Goal: Task Accomplishment & Management: Manage account settings

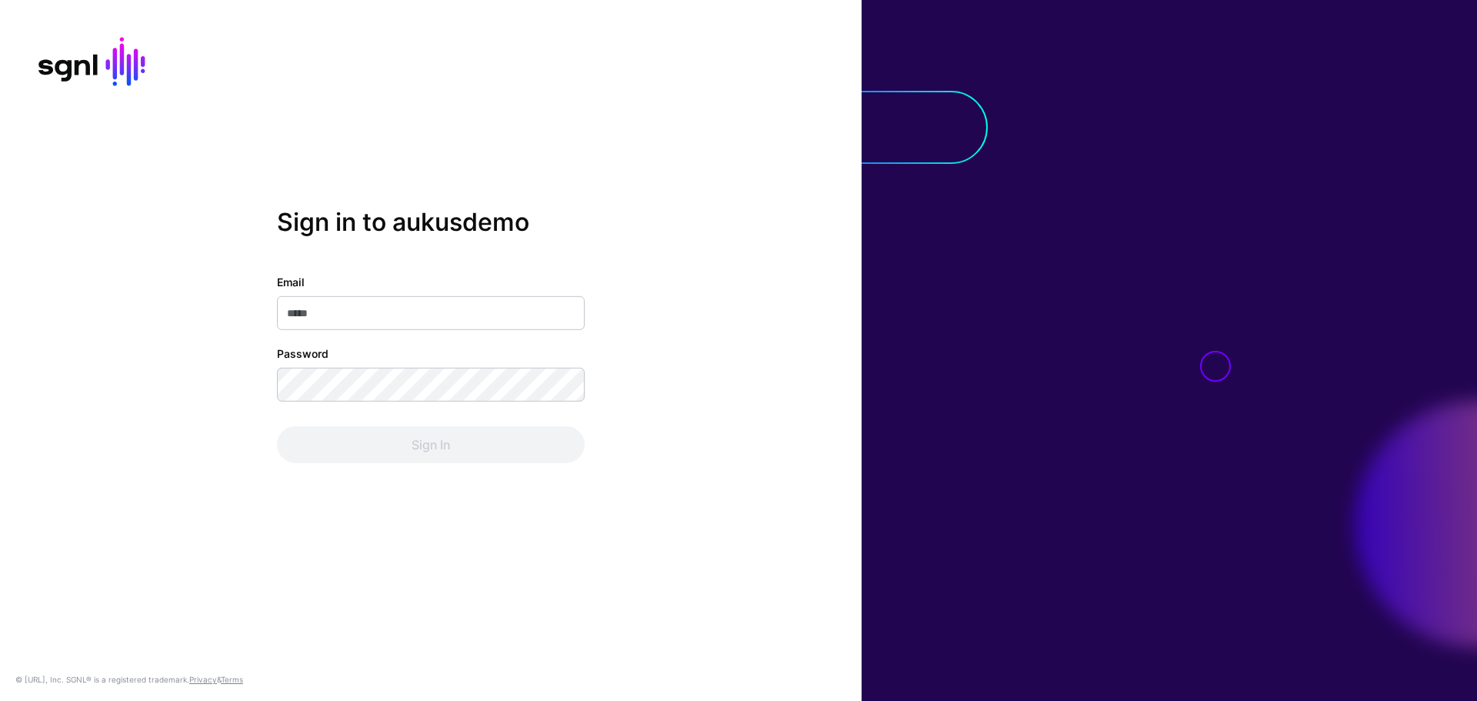
click at [369, 315] on input "Email" at bounding box center [431, 313] width 308 height 34
type input "**********"
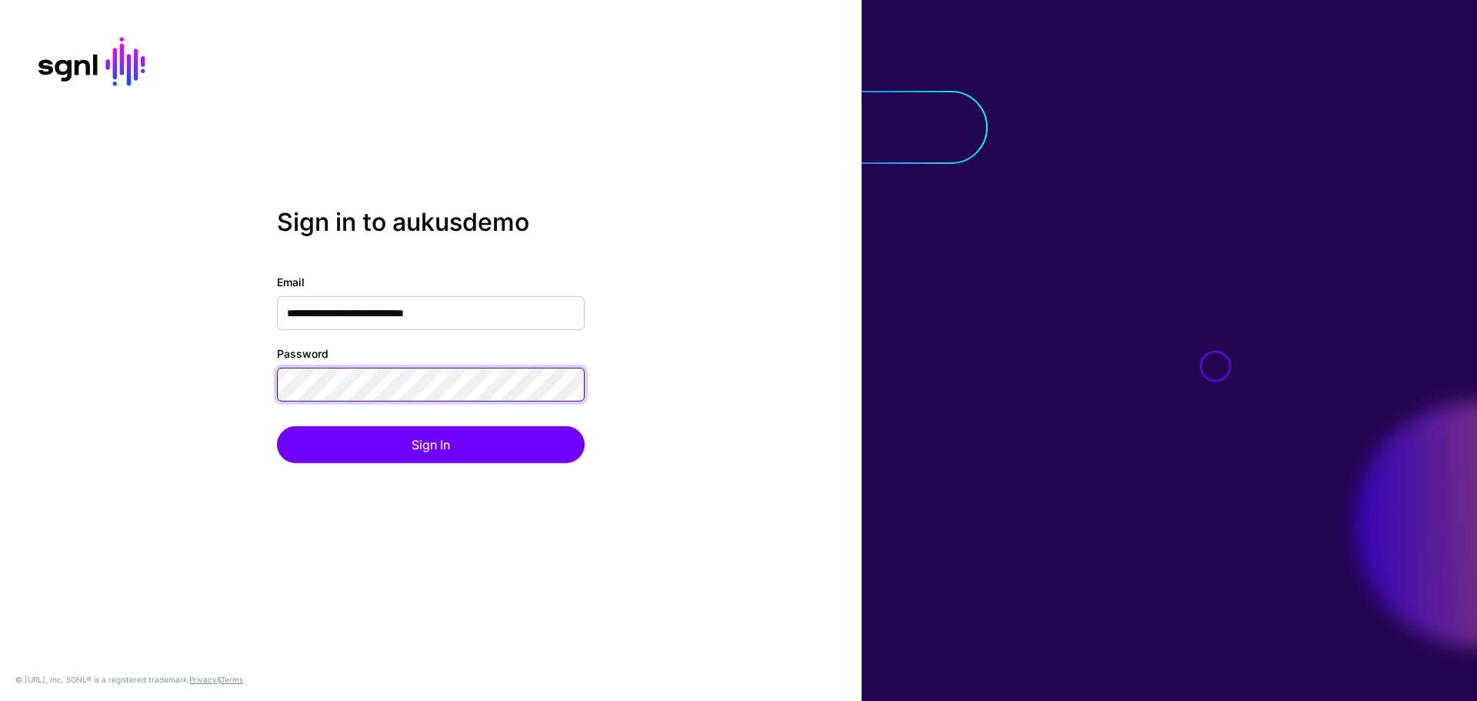
click at [277, 426] on button "Sign In" at bounding box center [431, 444] width 308 height 37
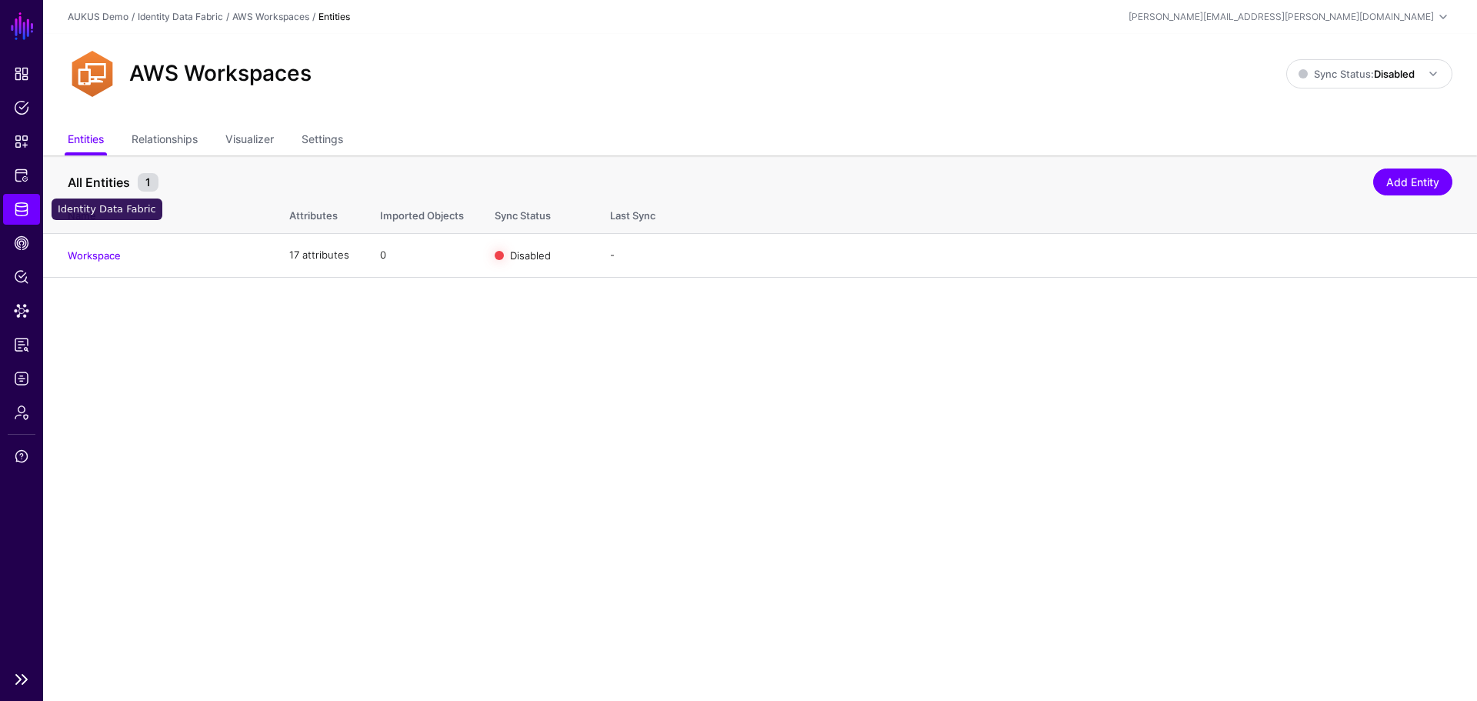
click at [20, 205] on span "Identity Data Fabric" at bounding box center [21, 208] width 15 height 15
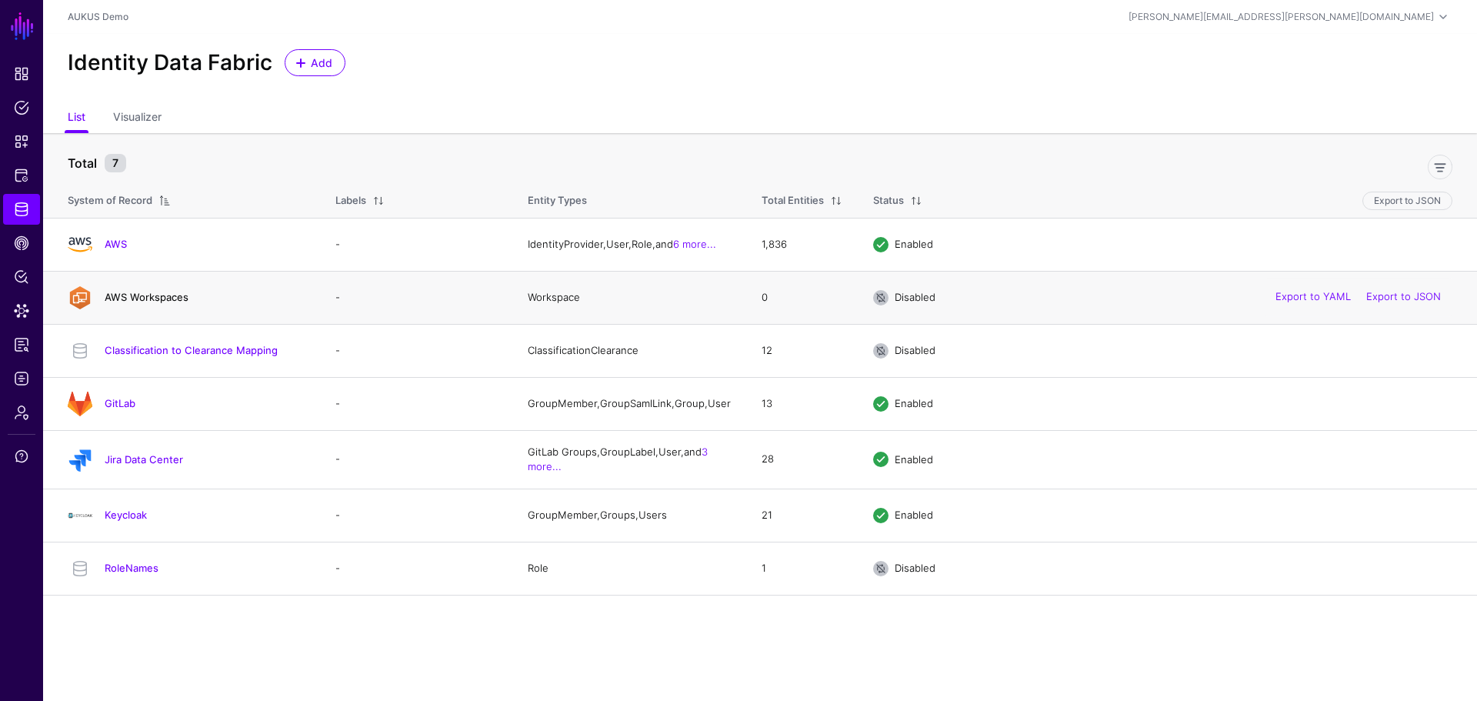
click at [166, 294] on link "AWS Workspaces" at bounding box center [147, 297] width 84 height 12
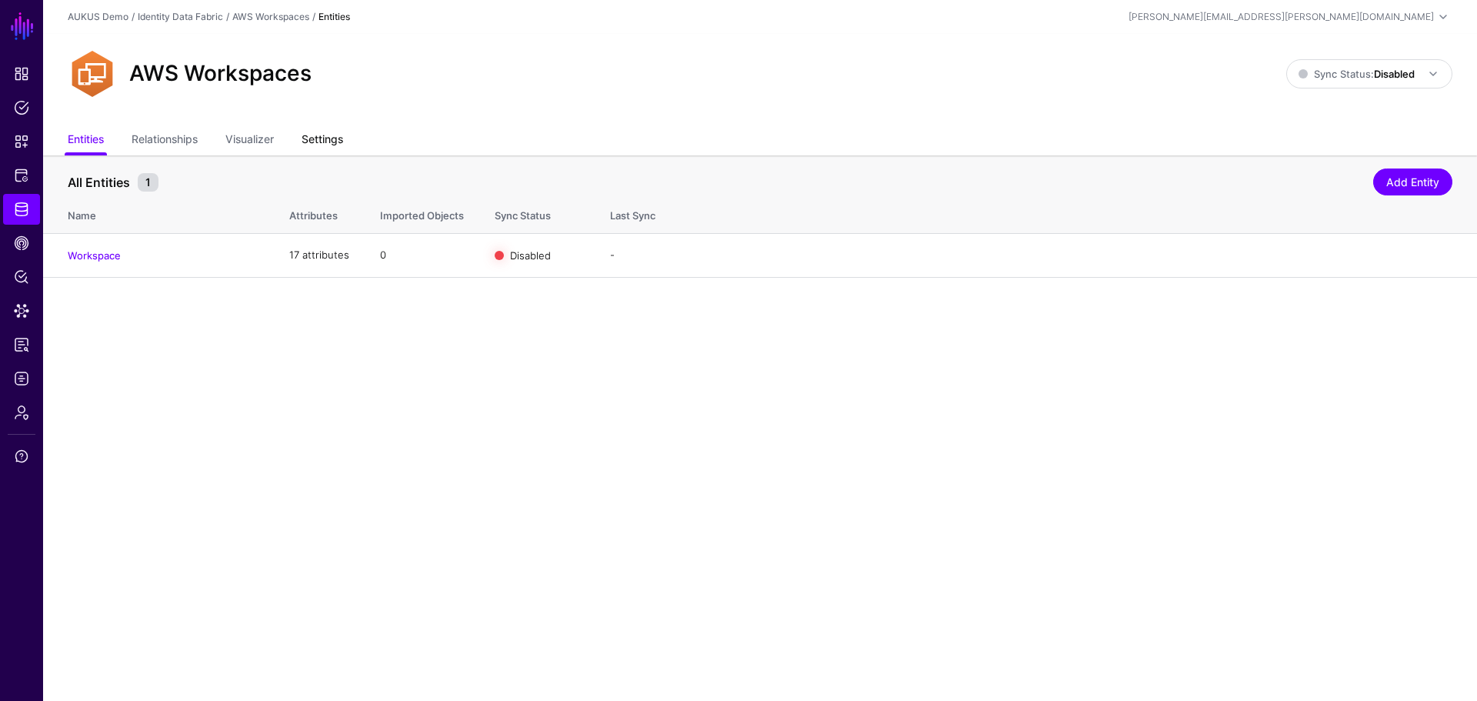
click at [337, 142] on link "Settings" at bounding box center [322, 140] width 42 height 29
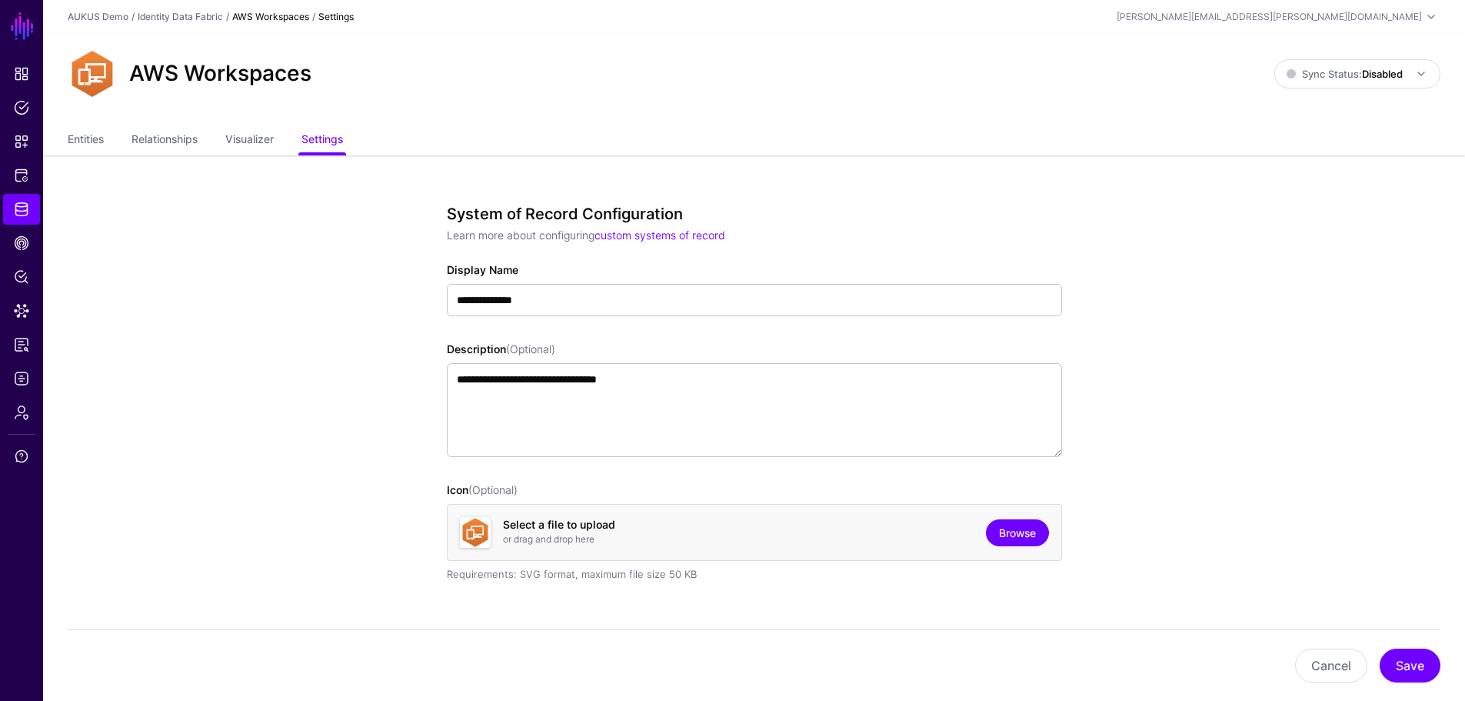
click at [1014, 538] on link "Browse" at bounding box center [1017, 532] width 63 height 27
